Goal: Transaction & Acquisition: Purchase product/service

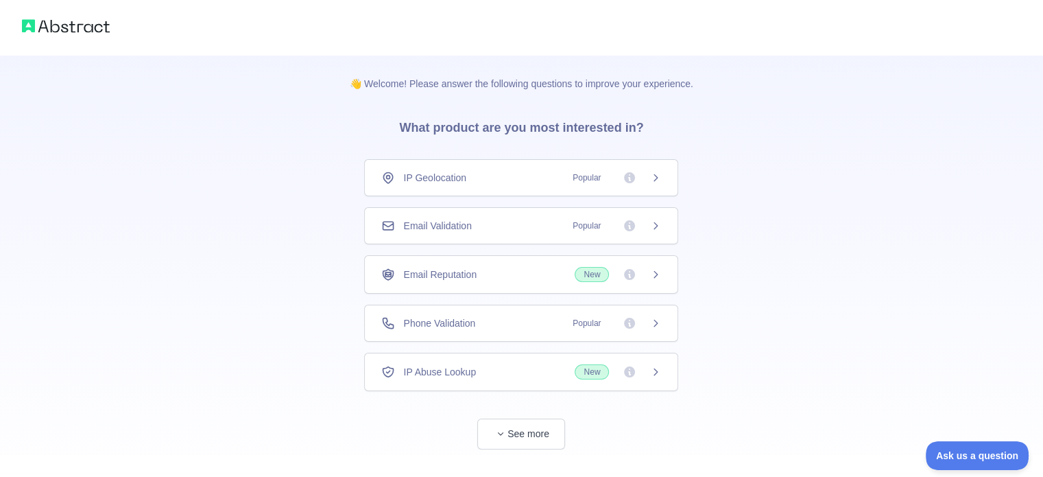
click at [510, 230] on div "Email Validation Popular" at bounding box center [521, 226] width 280 height 14
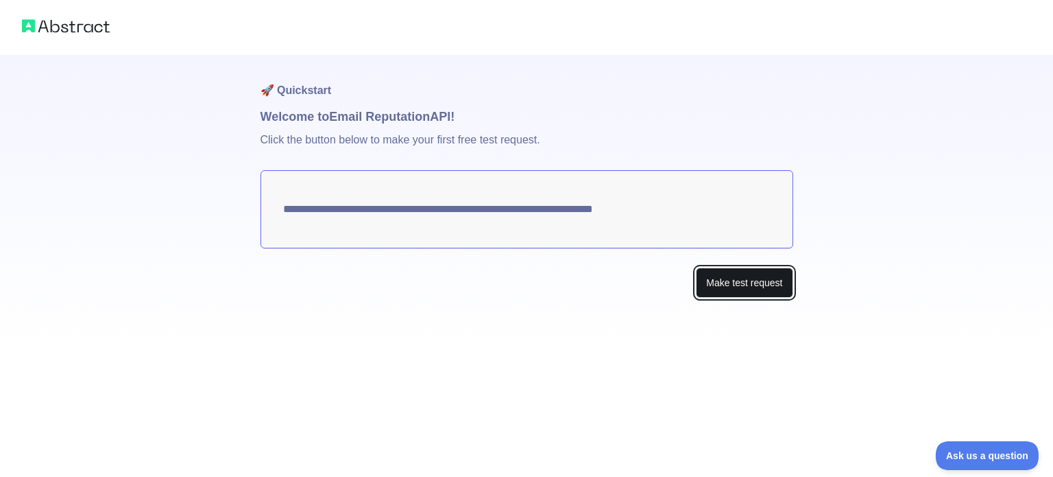
click at [765, 285] on button "Make test request" at bounding box center [744, 282] width 97 height 31
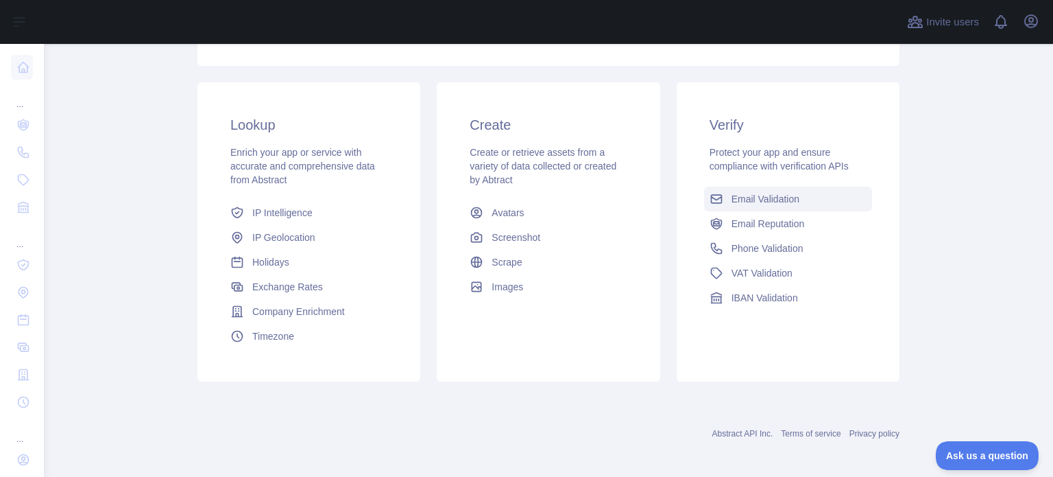
click at [723, 191] on link "Email Validation" at bounding box center [788, 199] width 168 height 25
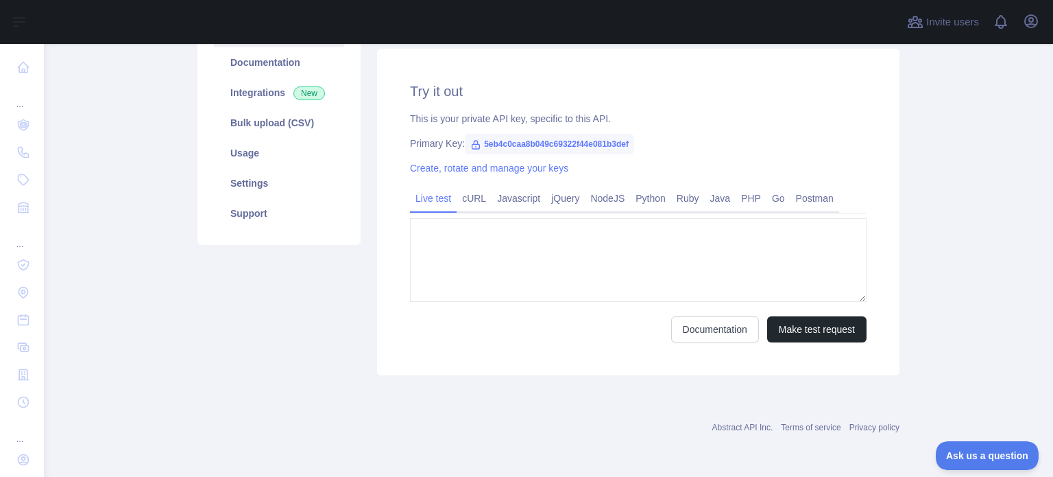
type textarea "**********"
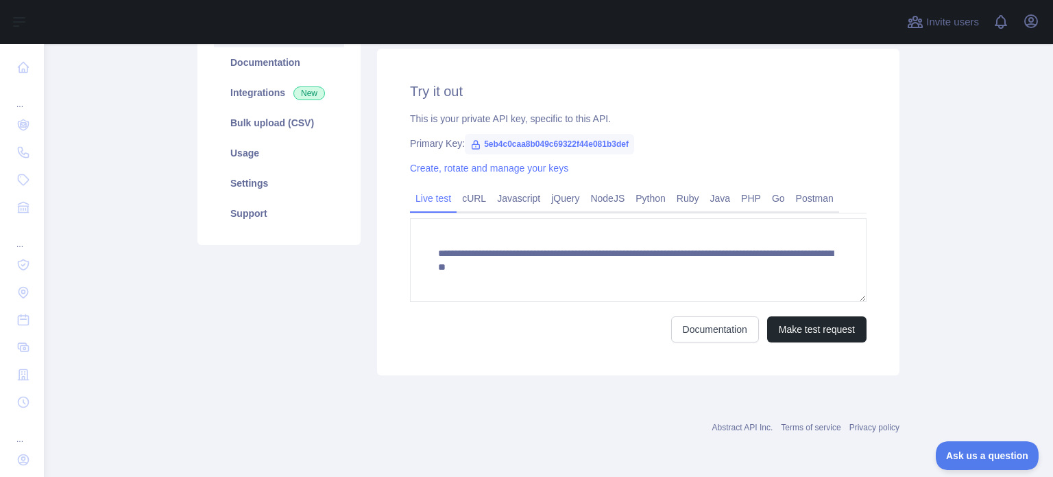
scroll to position [174, 0]
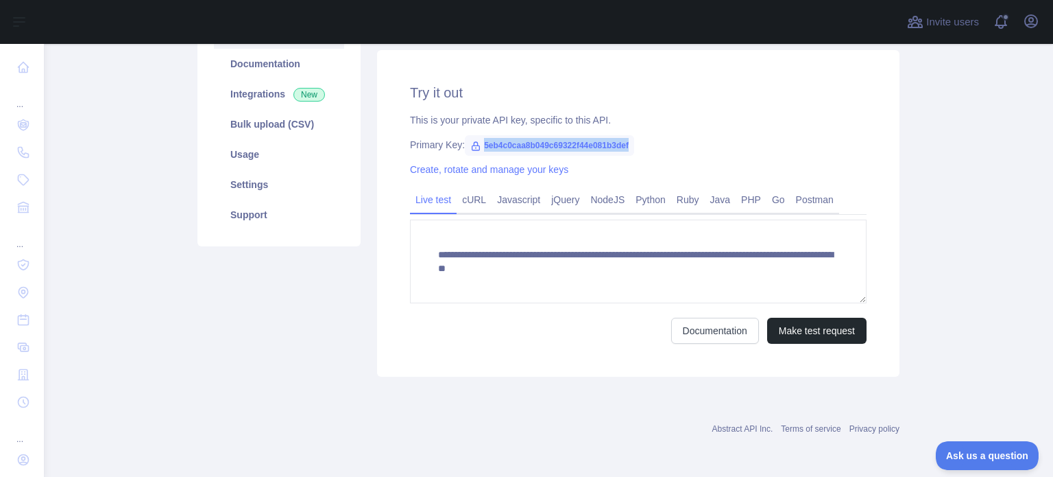
drag, startPoint x: 623, startPoint y: 136, endPoint x: 470, endPoint y: 146, distance: 153.2
click at [470, 146] on span "5eb4c0caa8b049c69322f44e081b3def" at bounding box center [549, 145] width 169 height 21
copy span "5eb4c0caa8b049c69322f44e081b3def"
click at [605, 394] on div "**********" at bounding box center [549, 149] width 702 height 492
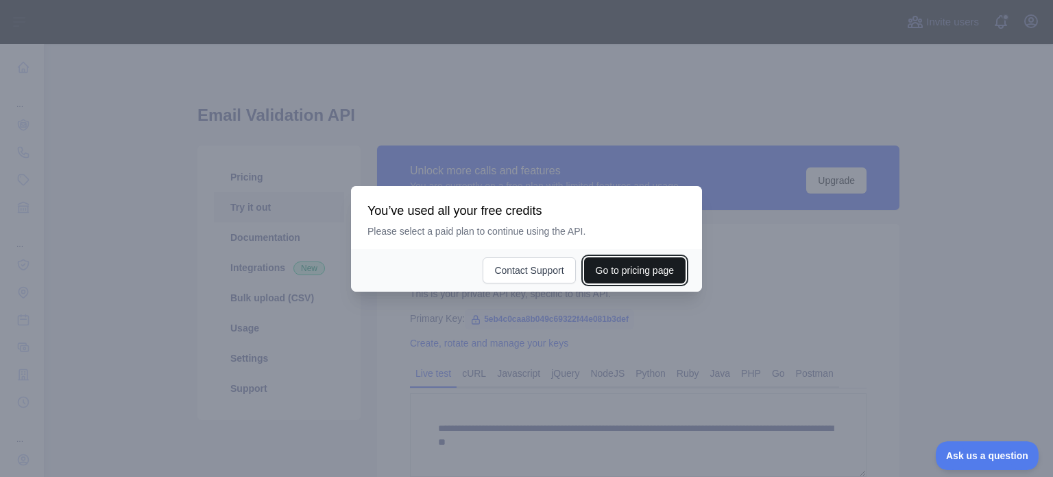
click at [608, 278] on button "Go to pricing page" at bounding box center [635, 270] width 102 height 26
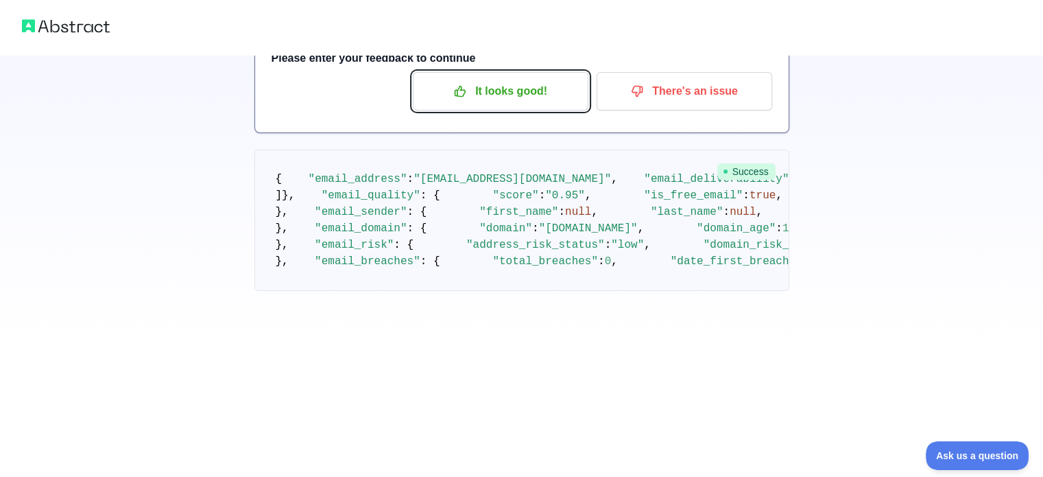
click at [512, 93] on p "It looks good!" at bounding box center [500, 91] width 155 height 23
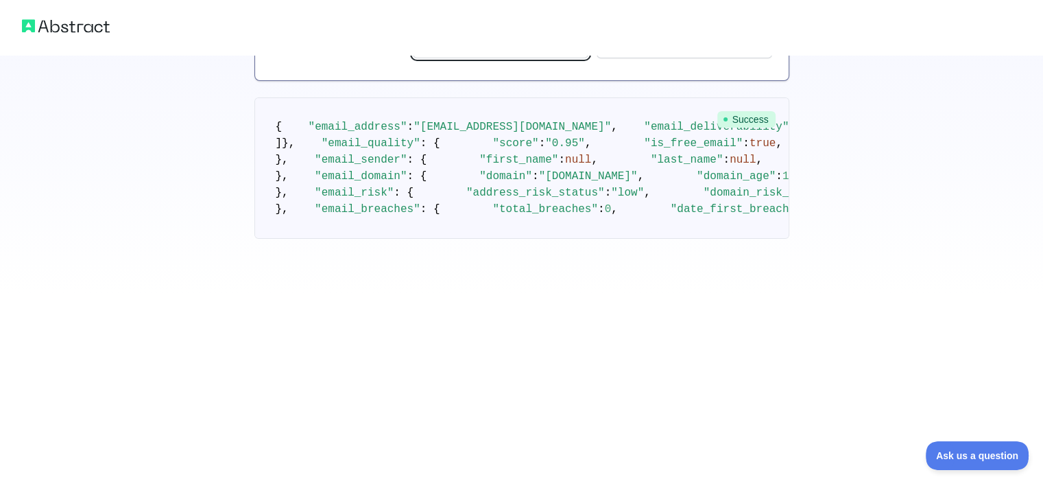
scroll to position [156, 0]
